Goal: Task Accomplishment & Management: Use online tool/utility

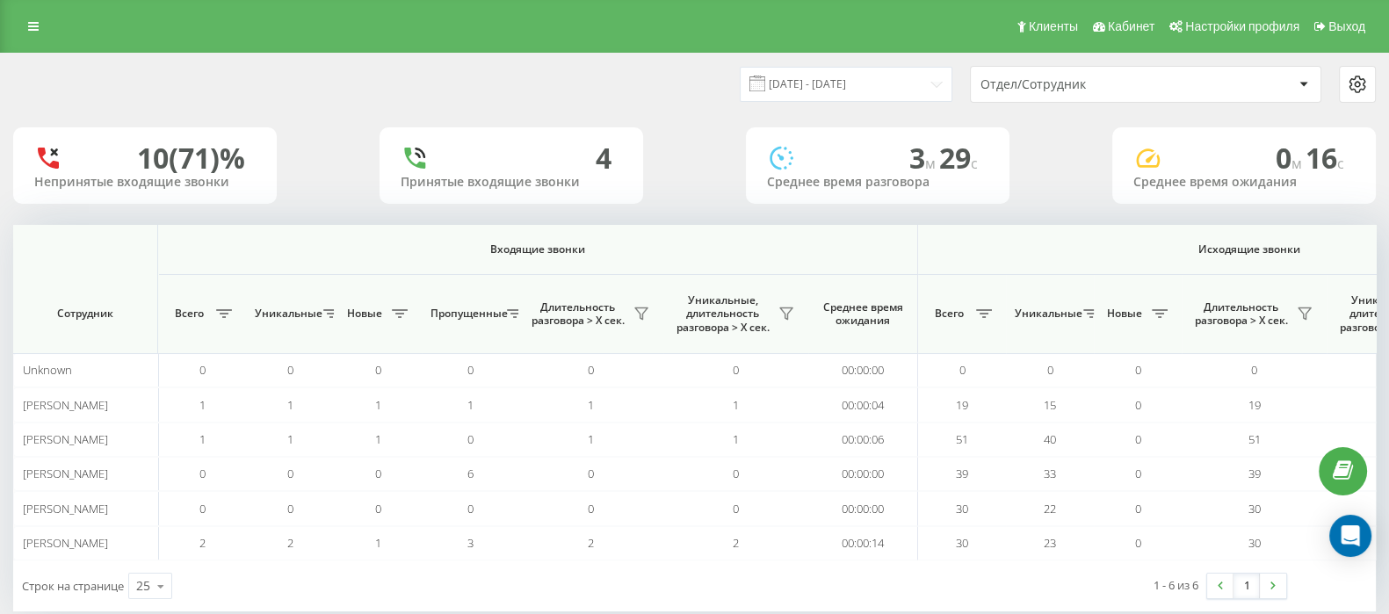
scroll to position [0, 1088]
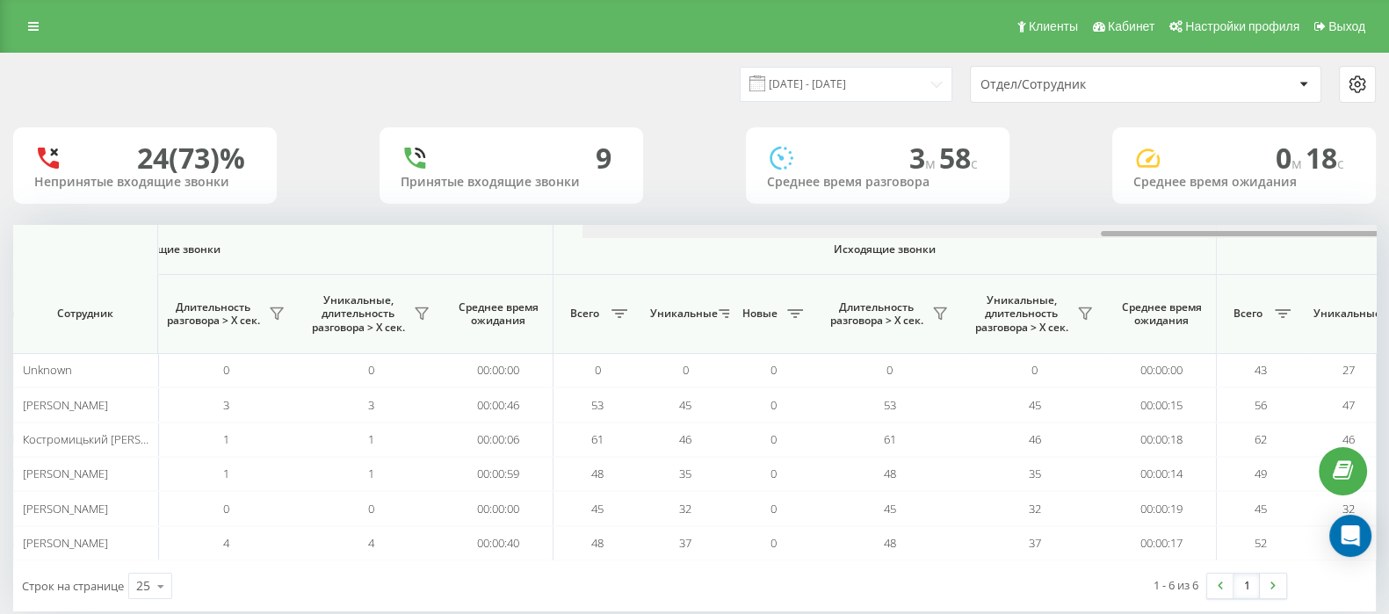
scroll to position [0, 1088]
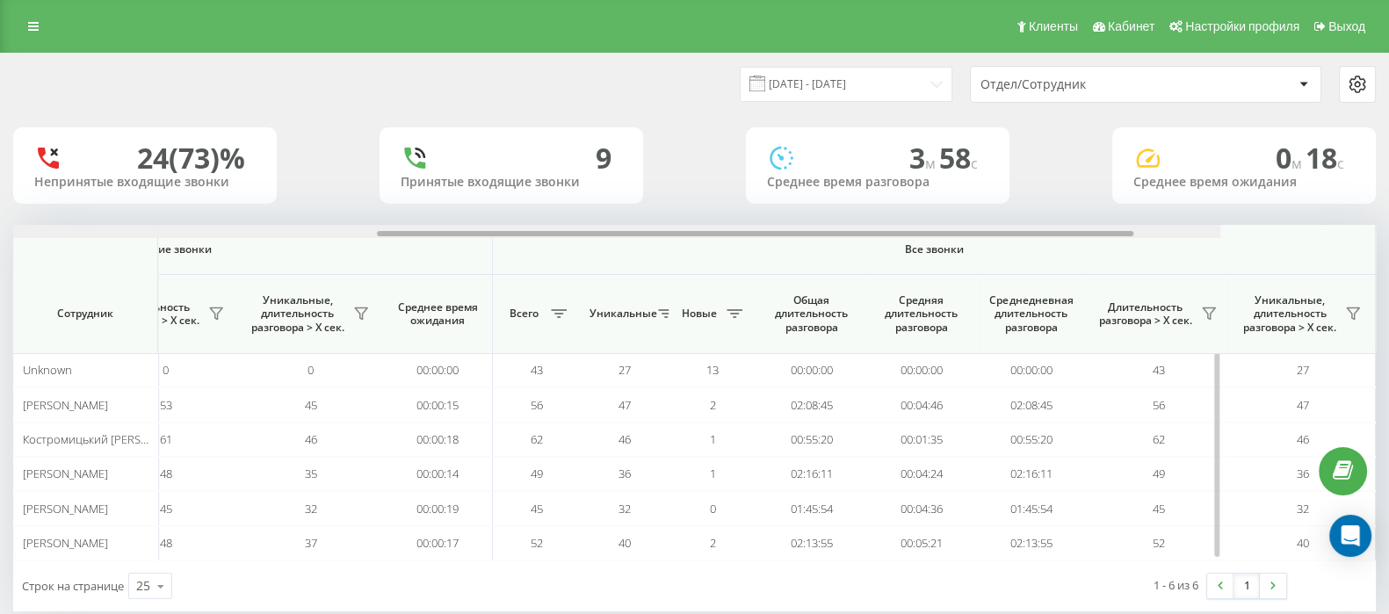
drag, startPoint x: 726, startPoint y: 230, endPoint x: 1341, endPoint y: 257, distance: 616.4
click at [1388, 241] on html "go.keycrm.app Проекты go.keycrm.app Дашборд Центр обращений Аналитика Ваши отче…" at bounding box center [694, 307] width 1389 height 614
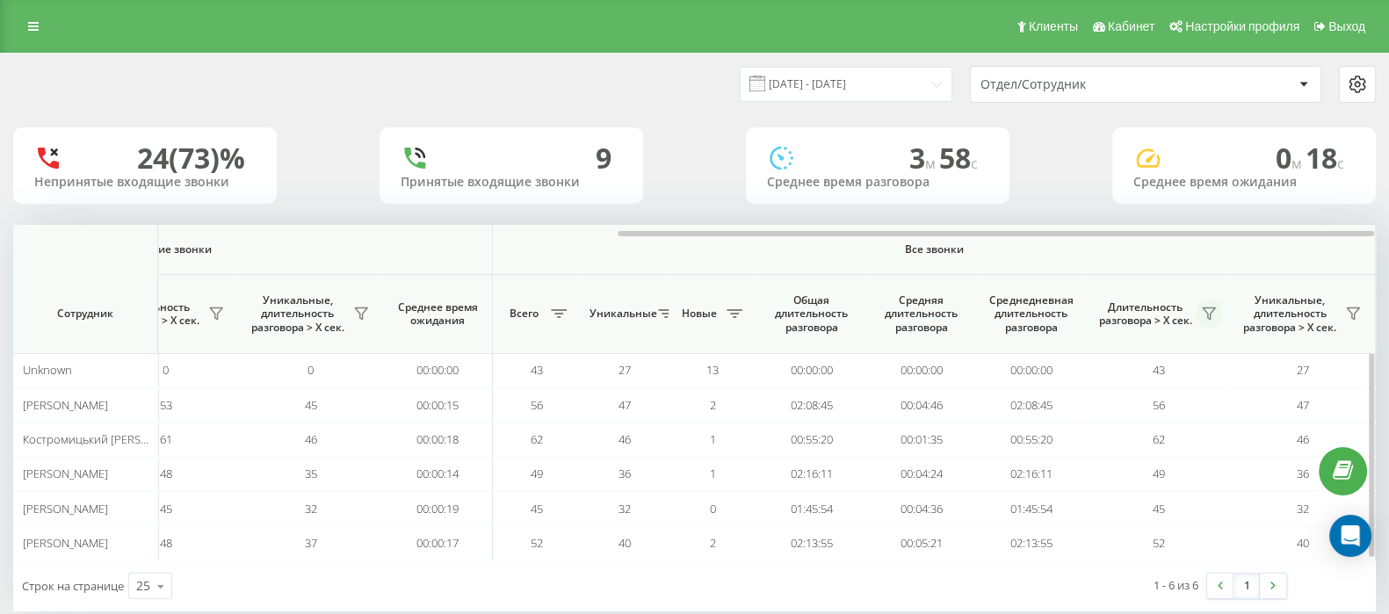
click at [1213, 311] on icon at bounding box center [1209, 314] width 14 height 14
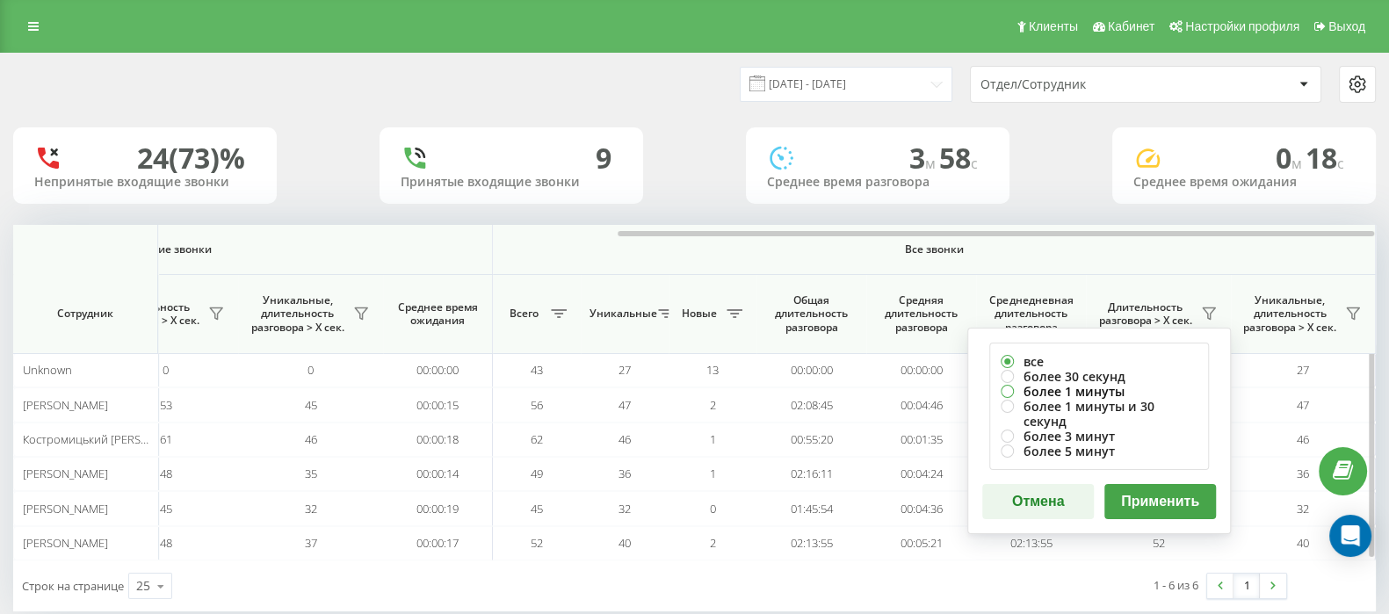
click at [1006, 388] on label "более 1 минуты" at bounding box center [1099, 391] width 197 height 15
radio input "true"
click at [1160, 490] on button "Применить" at bounding box center [1160, 501] width 112 height 35
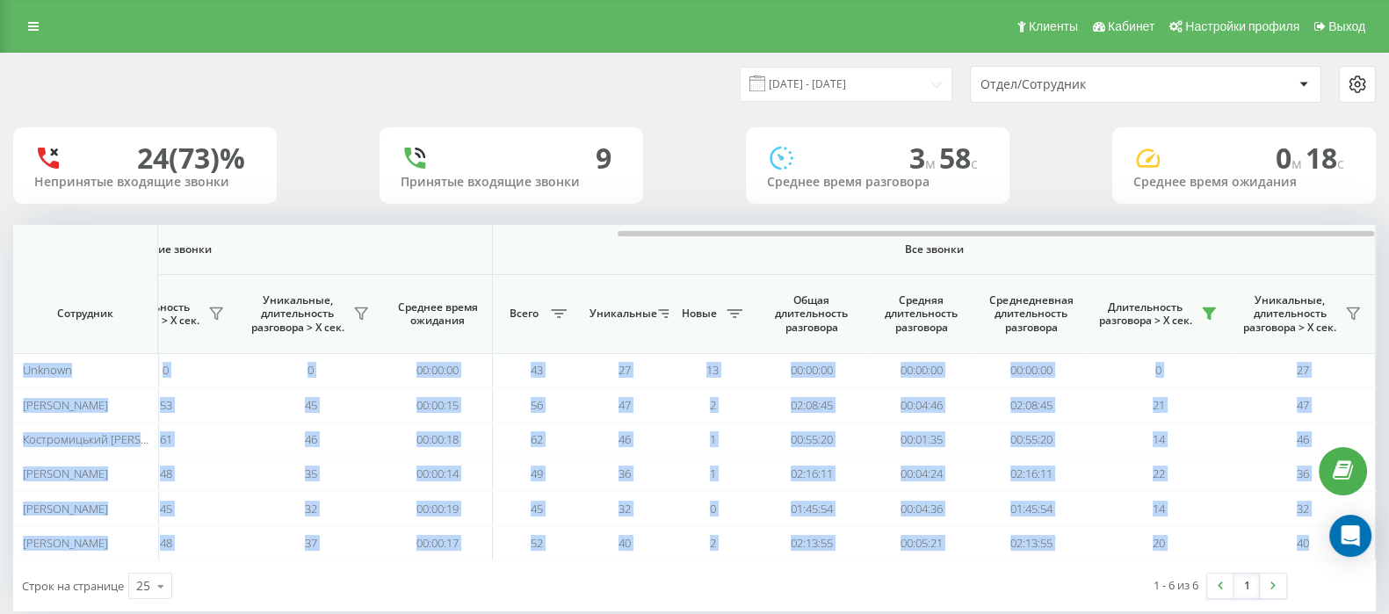
drag, startPoint x: 690, startPoint y: 235, endPoint x: 1394, endPoint y: 231, distance: 703.7
click at [1388, 231] on html "go.keycrm.app Проекты go.keycrm.app Дашборд Центр обращений Аналитика Ваши отче…" at bounding box center [694, 307] width 1389 height 614
